Goal: Check status: Check status

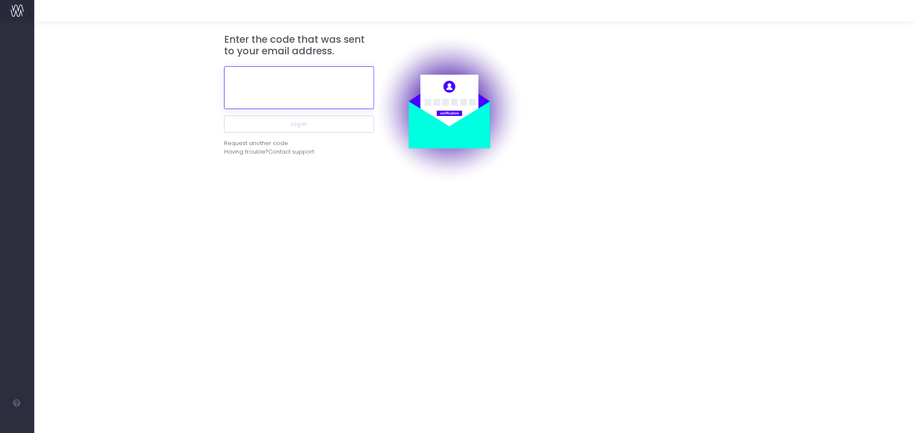
click at [309, 87] on input "text" at bounding box center [299, 87] width 150 height 43
paste input "809212"
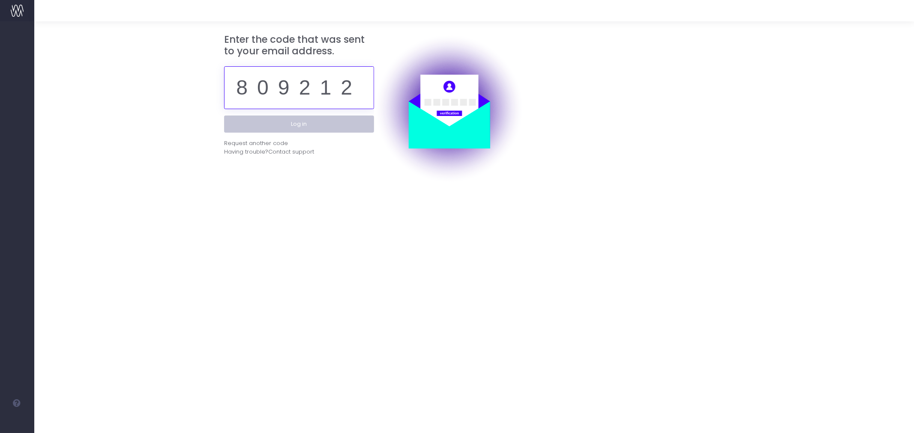
type input "809212"
click at [323, 120] on button "Log in" at bounding box center [299, 124] width 150 height 17
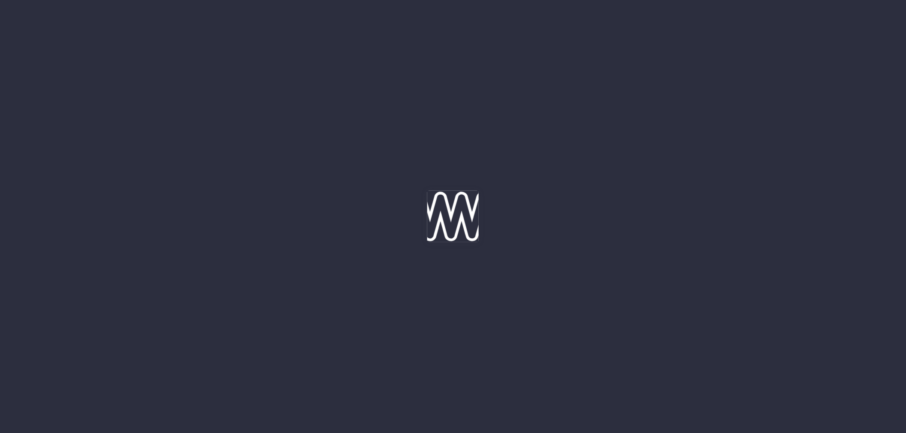
type input "[DATE]"
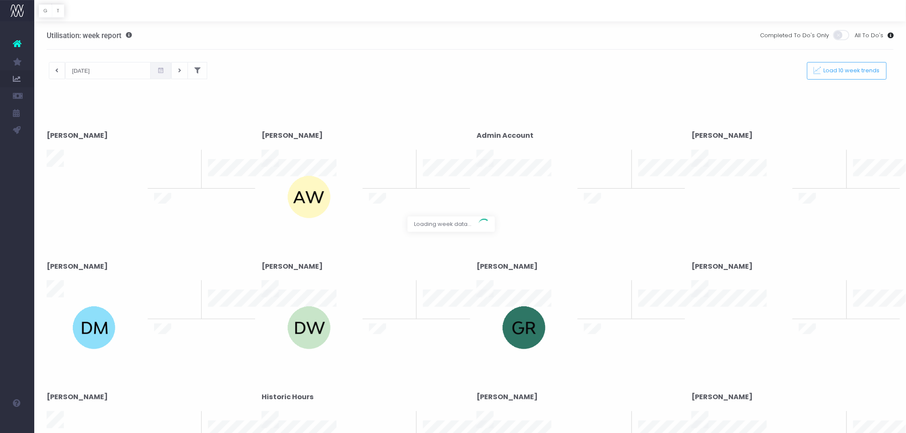
click at [197, 72] on div at bounding box center [453, 216] width 906 height 433
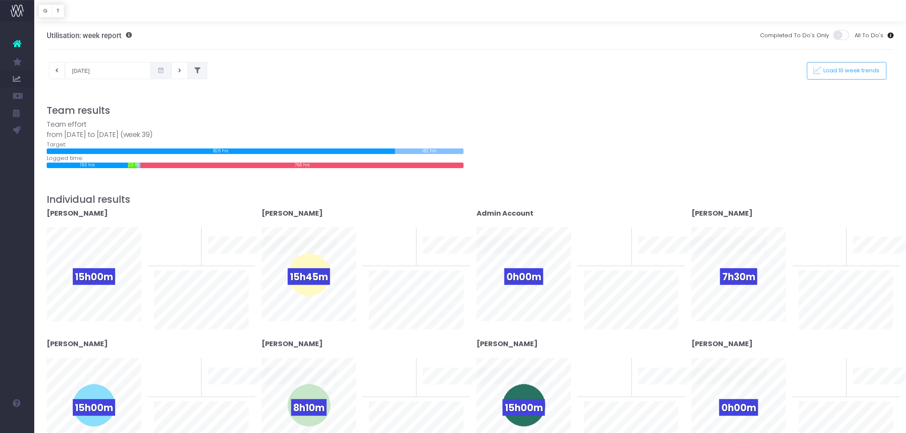
click at [194, 71] on icon at bounding box center [197, 71] width 6 height 0
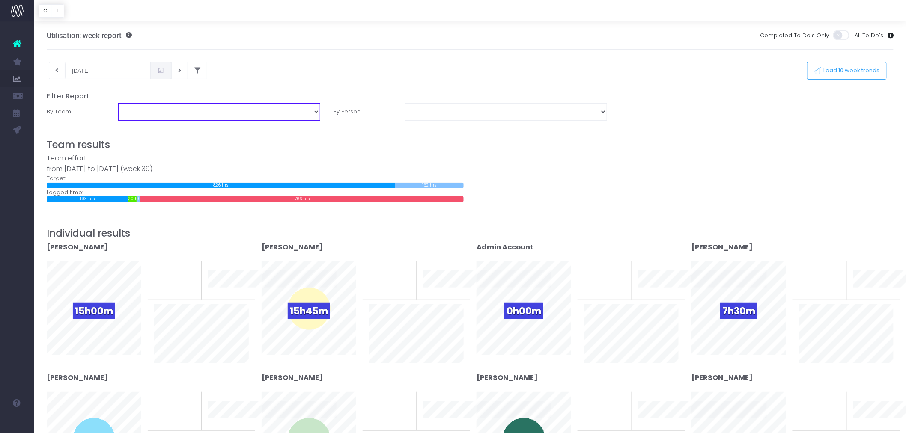
click at [162, 116] on select "Assessment Energy Management SCS Zero Carbon" at bounding box center [219, 111] width 202 height 17
select select "Energy"
click at [118, 103] on select "Assessment Energy Management SCS Zero Carbon" at bounding box center [219, 111] width 202 height 17
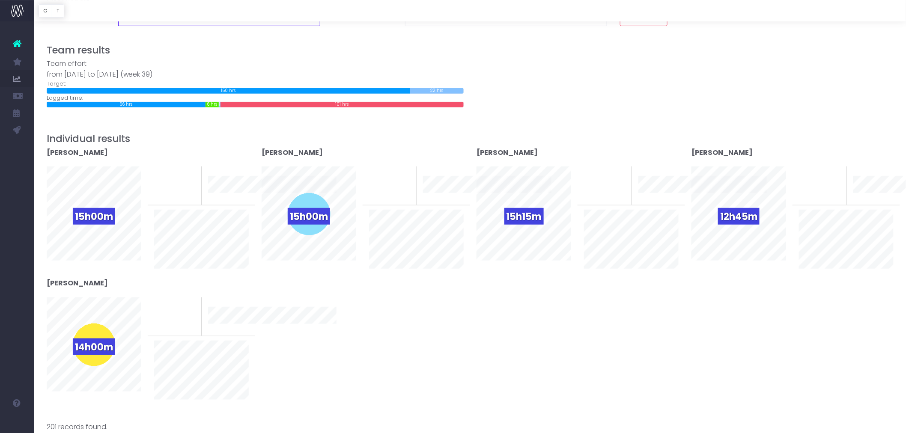
scroll to position [95, 0]
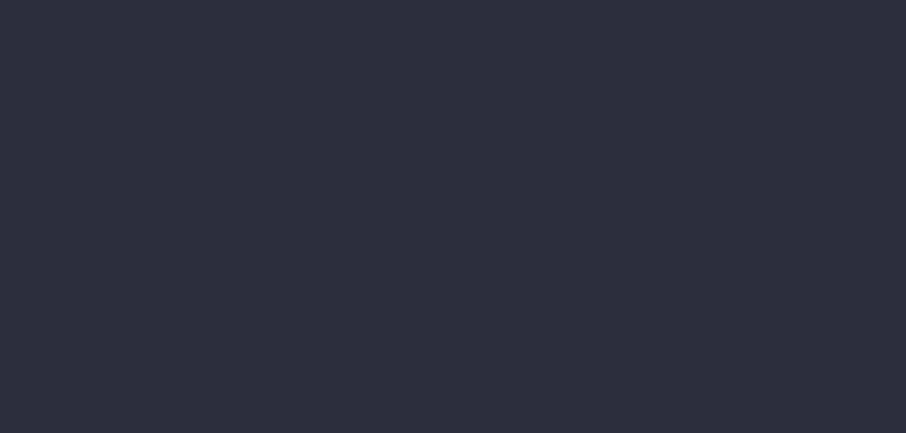
scroll to position [95, 0]
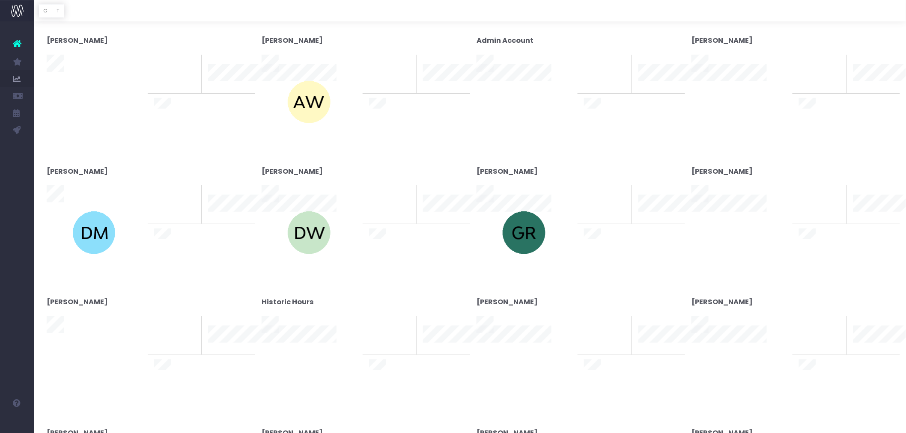
type input "[DATE]"
